Goal: Task Accomplishment & Management: Manage account settings

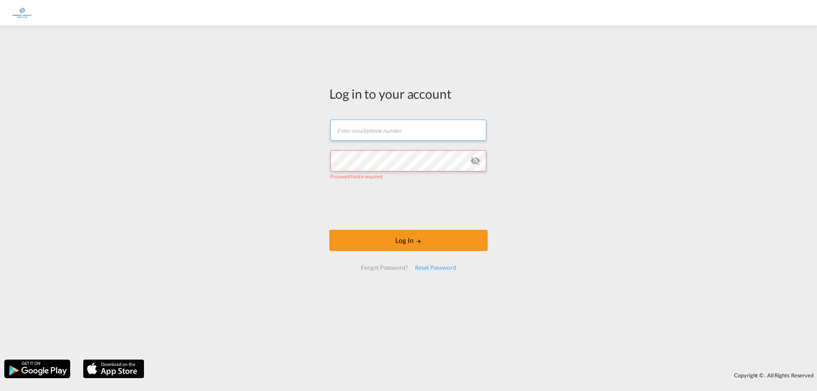
click at [443, 124] on input "text" at bounding box center [408, 130] width 156 height 21
type input "[EMAIL_ADDRESS][DOMAIN_NAME]"
click at [450, 267] on div "Reset Password" at bounding box center [435, 267] width 48 height 15
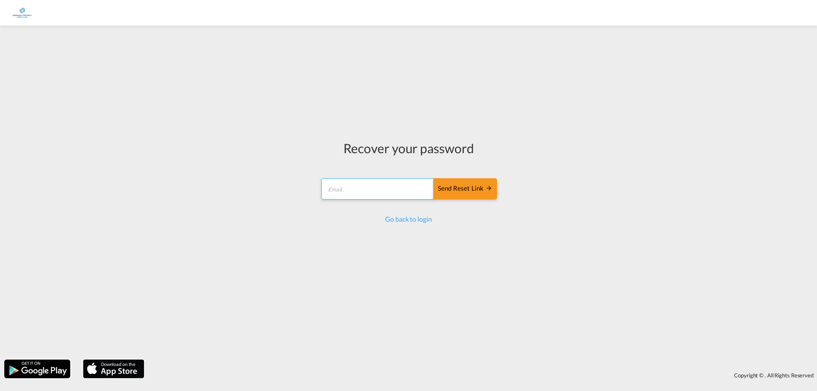
click at [360, 186] on input "email" at bounding box center [377, 188] width 113 height 21
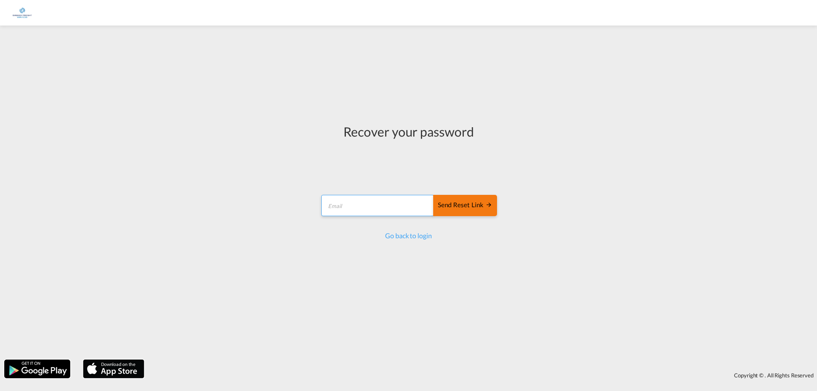
type input "[EMAIL_ADDRESS][DOMAIN_NAME]"
click at [476, 211] on button "Send reset link" at bounding box center [465, 205] width 64 height 21
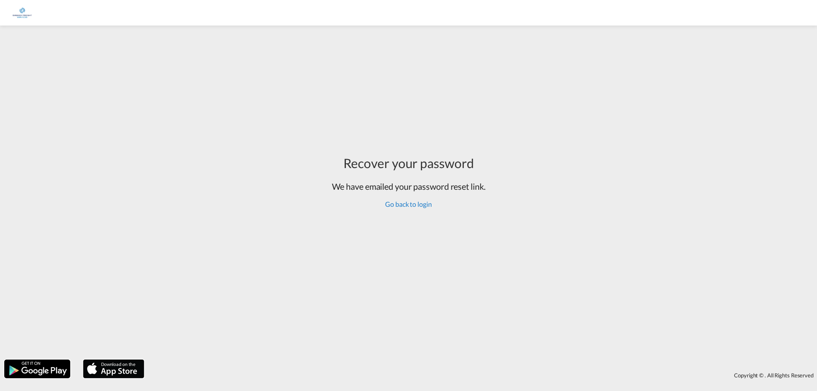
click at [409, 200] on link "Go back to login" at bounding box center [408, 204] width 46 height 8
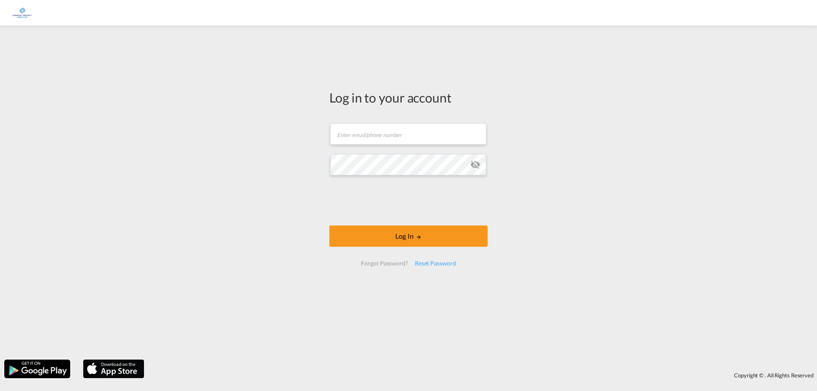
click at [571, 36] on div "Log in to your account Email field is required Password field is required Log I…" at bounding box center [408, 192] width 817 height 325
click at [421, 137] on input "text" at bounding box center [408, 133] width 156 height 21
type input "[EMAIL_ADDRESS][DOMAIN_NAME]"
click at [466, 142] on input "[EMAIL_ADDRESS][DOMAIN_NAME]" at bounding box center [408, 133] width 156 height 21
click at [429, 264] on div "Reset Password" at bounding box center [435, 263] width 48 height 15
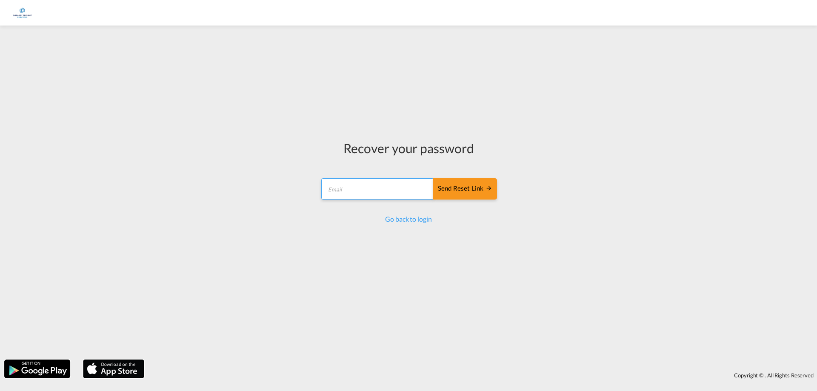
click at [371, 191] on input "email" at bounding box center [377, 188] width 113 height 21
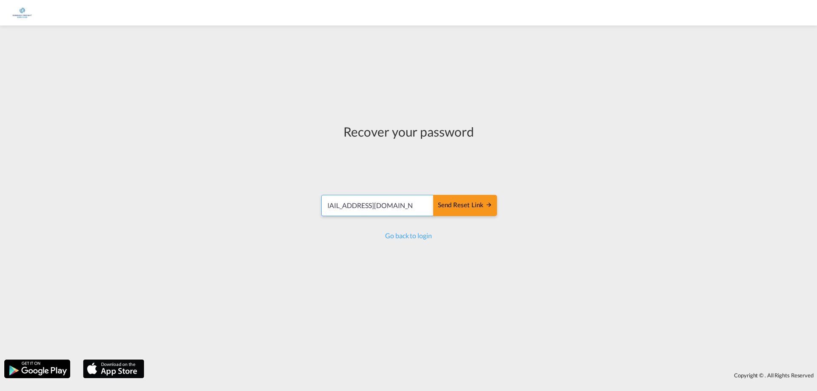
scroll to position [0, 13]
type input "[EMAIL_ADDRESS][DOMAIN_NAME]"
click at [476, 206] on div "Send reset link" at bounding box center [465, 205] width 54 height 10
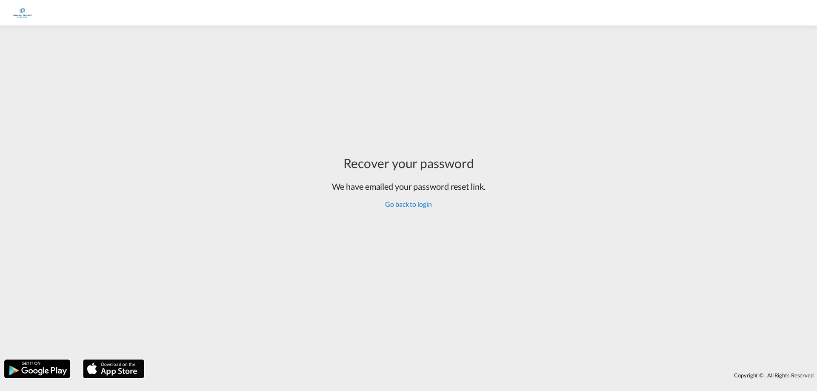
click at [403, 204] on link "Go back to login" at bounding box center [408, 204] width 46 height 8
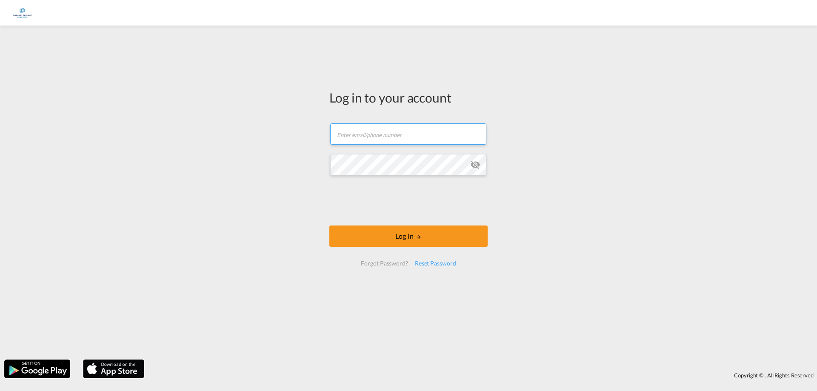
click at [412, 132] on input "text" at bounding box center [408, 133] width 156 height 21
type input "[EMAIL_ADDRESS][DOMAIN_NAME]"
click at [329, 225] on button "Log In" at bounding box center [408, 235] width 158 height 21
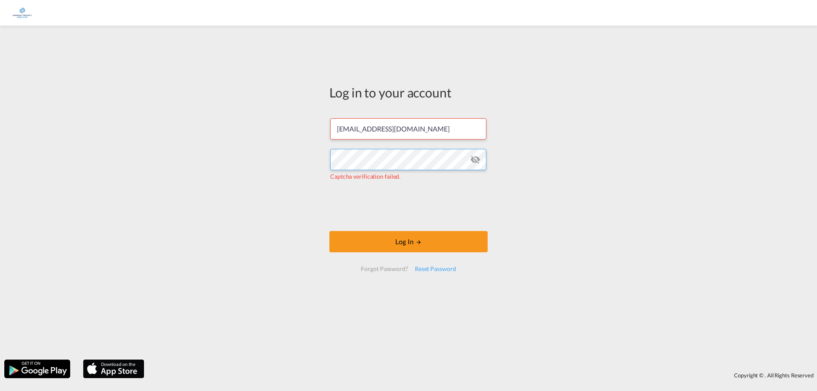
click at [249, 164] on div "Log in to your account jurmain.stolk@embassyfreight.nl Captcha verification fai…" at bounding box center [408, 192] width 817 height 325
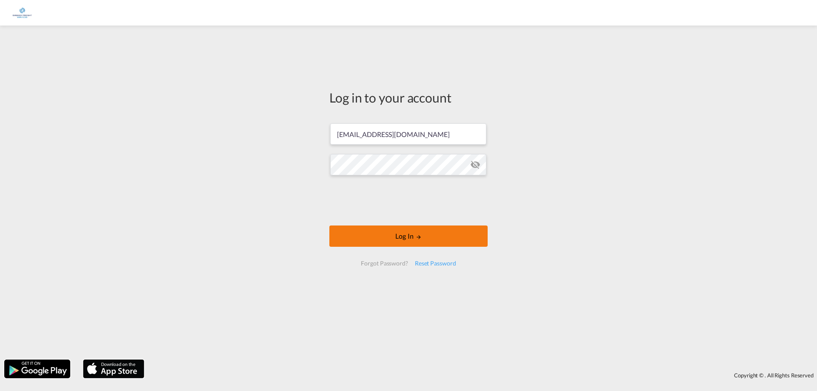
click at [427, 238] on button "Log In" at bounding box center [408, 235] width 158 height 21
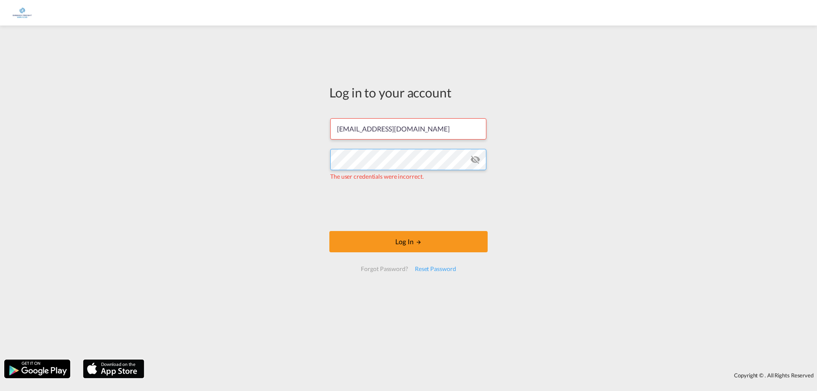
click at [229, 171] on div "Log in to your account jurmain.stolk@embassyfreight.nl The user credentials wer…" at bounding box center [408, 192] width 817 height 325
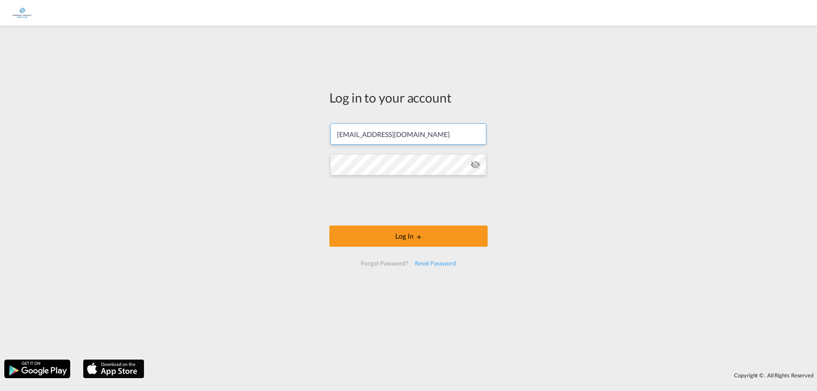
drag, startPoint x: 461, startPoint y: 131, endPoint x: 25, endPoint y: 122, distance: 435.6
click at [27, 123] on div "Log in to your account jurmain.stolk@embassyfreight.nl Log In Forgot Password? …" at bounding box center [408, 192] width 817 height 325
click at [94, 171] on div "Log in to your account jurmain.stolk@embassyfreight.nl Log In Forgot Password? …" at bounding box center [408, 192] width 817 height 325
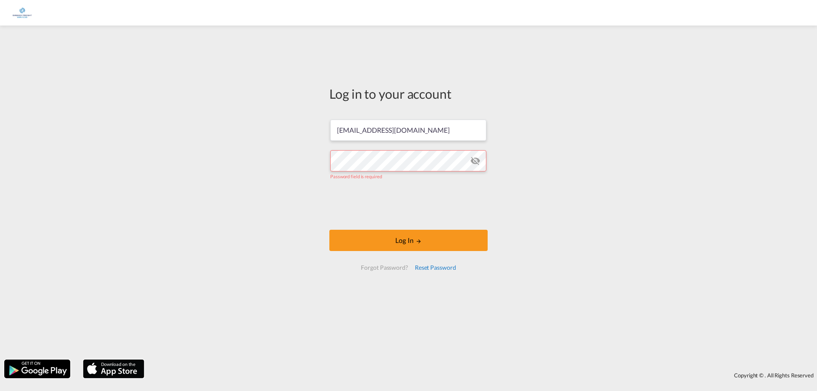
click at [435, 268] on div "Reset Password" at bounding box center [435, 267] width 48 height 15
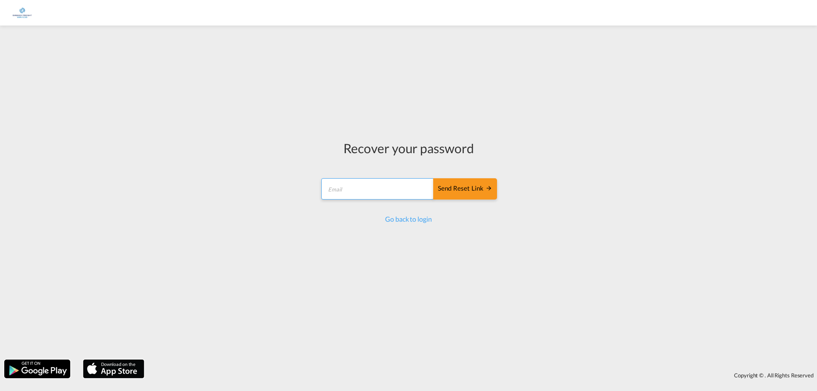
click at [344, 190] on input "email" at bounding box center [377, 188] width 113 height 21
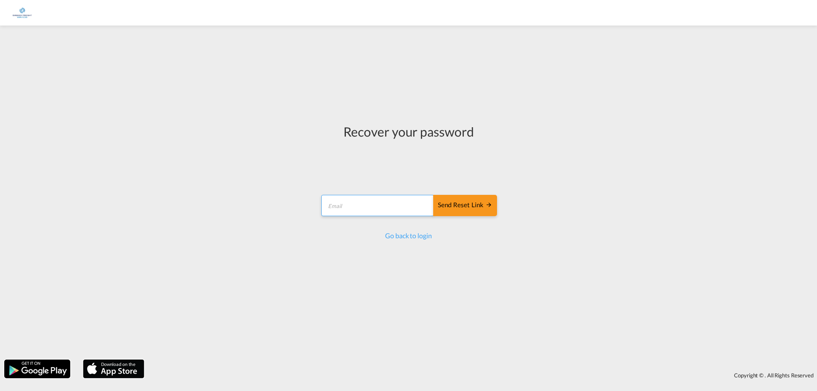
type input "[EMAIL_ADDRESS][DOMAIN_NAME]"
click at [328, 205] on input "[EMAIL_ADDRESS][DOMAIN_NAME]" at bounding box center [377, 205] width 113 height 21
click at [369, 206] on input "[EMAIL_ADDRESS][DOMAIN_NAME]" at bounding box center [377, 205] width 113 height 21
click at [399, 205] on input "[EMAIL_ADDRESS][DOMAIN_NAME]" at bounding box center [377, 205] width 113 height 21
click at [484, 208] on div "Send reset link" at bounding box center [465, 205] width 54 height 10
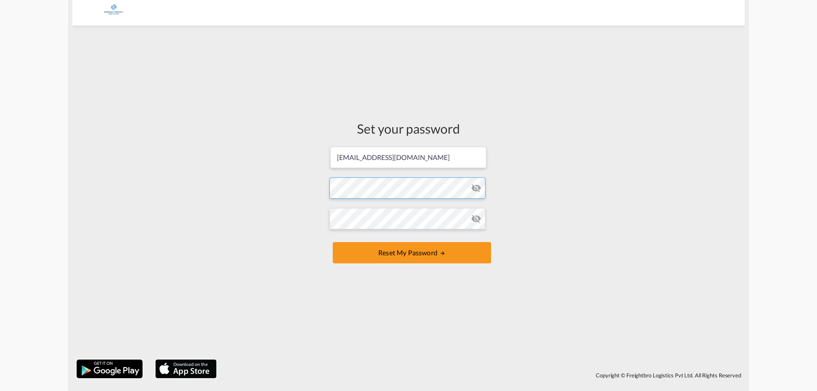
click at [404, 190] on form "[EMAIL_ADDRESS][DOMAIN_NAME] Password must contain the following: A special cha…" at bounding box center [408, 206] width 158 height 120
drag, startPoint x: 477, startPoint y: 167, endPoint x: 474, endPoint y: 176, distance: 9.3
click at [477, 168] on form "[EMAIL_ADDRESS][DOMAIN_NAME] Password must contain the following: A special cha…" at bounding box center [408, 206] width 158 height 120
click at [475, 189] on md-icon "icon-eye-off" at bounding box center [476, 188] width 10 height 10
click at [423, 194] on form "[EMAIL_ADDRESS][DOMAIN_NAME] Password must contain the following: A special cha…" at bounding box center [408, 206] width 158 height 120
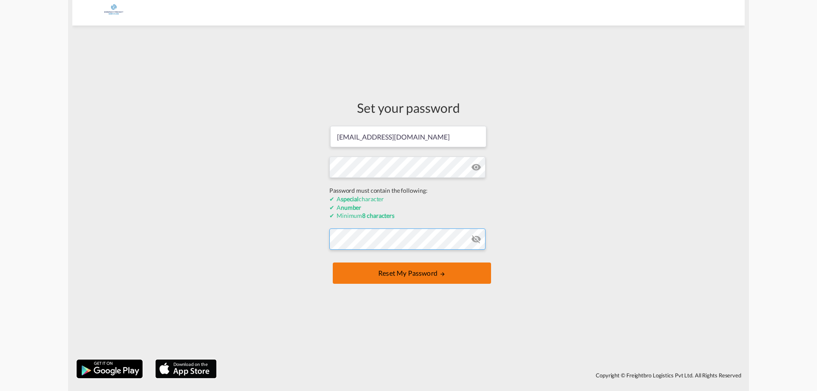
click at [427, 245] on form "[EMAIL_ADDRESS][DOMAIN_NAME] Password must contain the following: A special cha…" at bounding box center [408, 205] width 158 height 161
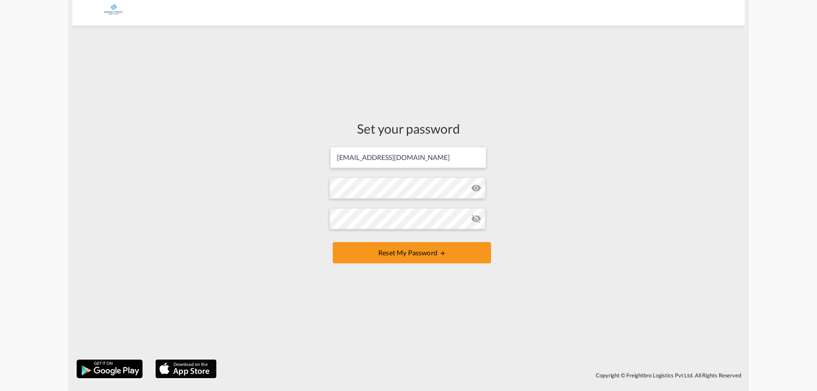
click at [532, 336] on div "Set your password [EMAIL_ADDRESS][DOMAIN_NAME] Password must contain the follow…" at bounding box center [408, 192] width 672 height 325
click at [454, 251] on button "Reset my password" at bounding box center [412, 252] width 158 height 21
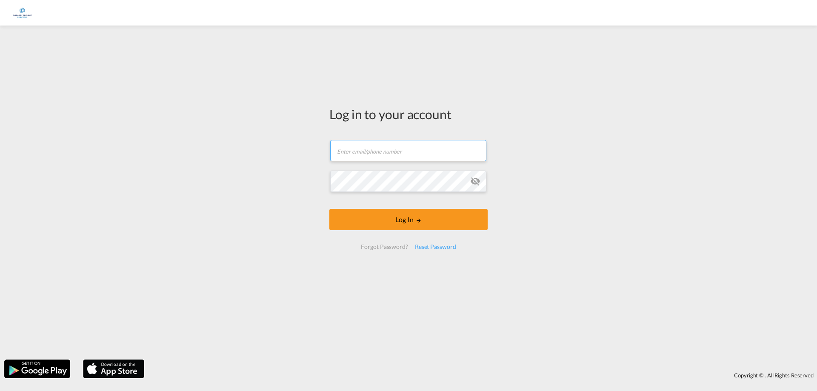
type input "[EMAIL_ADDRESS][DOMAIN_NAME]"
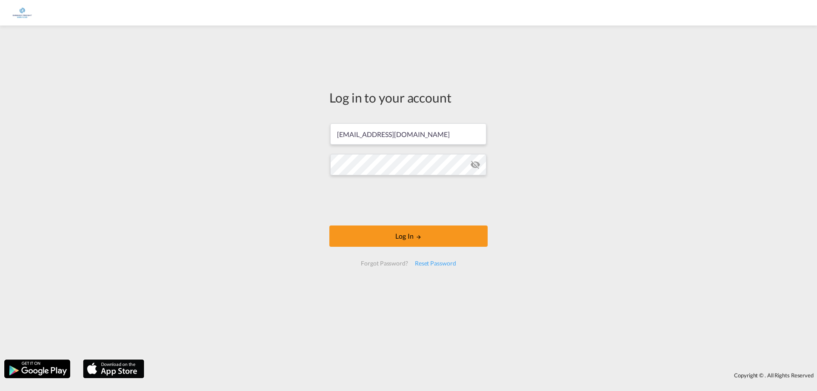
click at [479, 164] on md-icon "icon-eye-off" at bounding box center [475, 164] width 10 height 10
click at [476, 164] on md-icon "icon-eye-off" at bounding box center [475, 164] width 10 height 10
click at [423, 231] on button "Log In" at bounding box center [408, 235] width 158 height 21
